Goal: Task Accomplishment & Management: Manage account settings

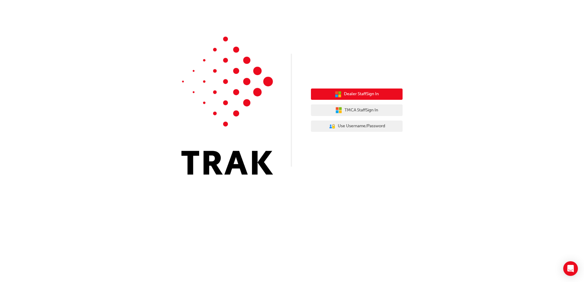
click at [361, 92] on span "Dealer Staff Sign In" at bounding box center [361, 94] width 35 height 7
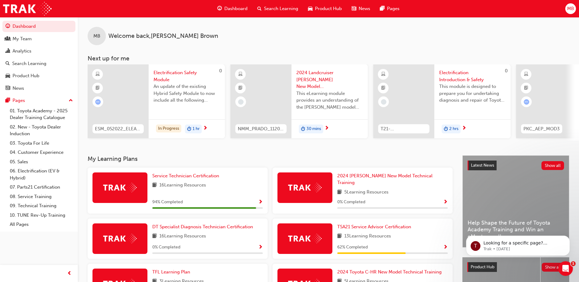
click at [571, 13] on div "MB" at bounding box center [571, 8] width 11 height 11
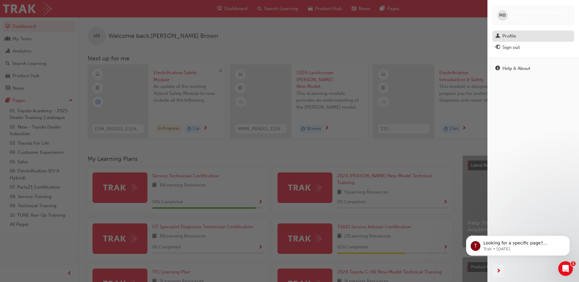
click at [514, 34] on div "Profile" at bounding box center [510, 36] width 14 height 7
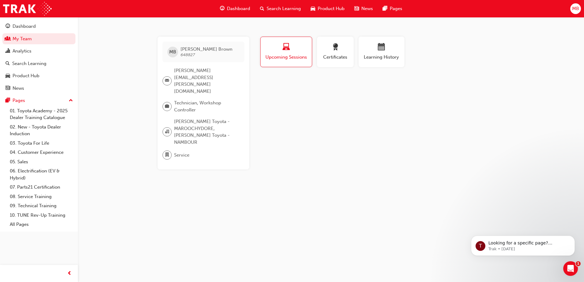
click at [575, 12] on span "MB" at bounding box center [575, 8] width 7 height 7
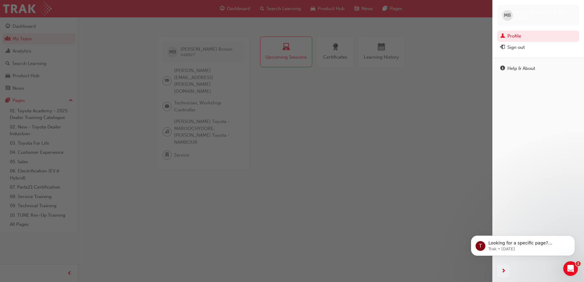
click at [423, 57] on div "button" at bounding box center [246, 141] width 492 height 282
